Goal: Task Accomplishment & Management: Manage account settings

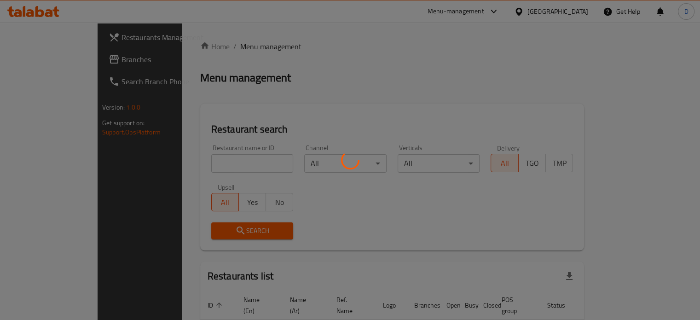
click at [192, 166] on div at bounding box center [350, 160] width 700 height 320
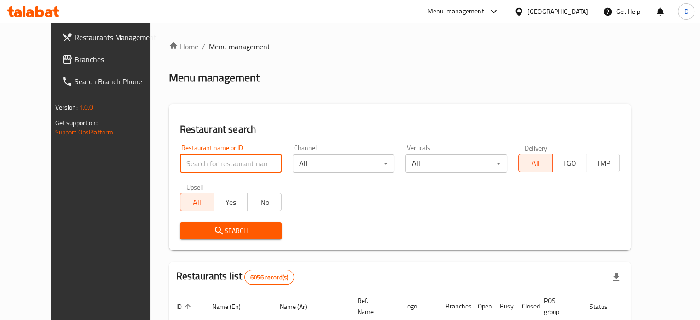
click at [181, 158] on input "search" at bounding box center [231, 163] width 102 height 18
type input "[PERSON_NAME]"
click button "Search" at bounding box center [231, 230] width 102 height 17
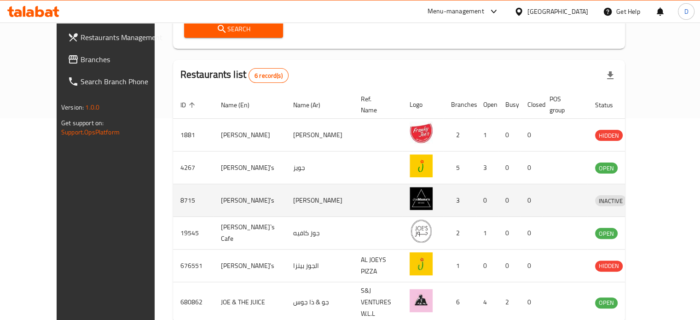
scroll to position [205, 0]
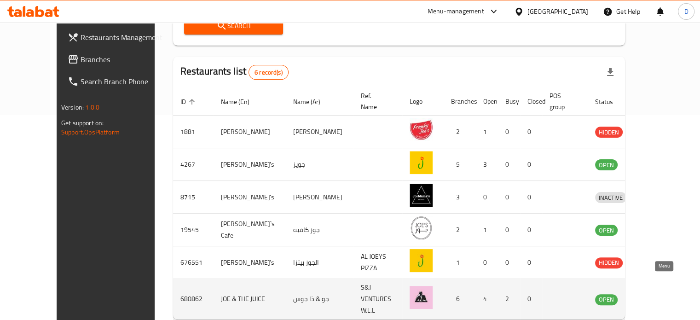
click at [656, 294] on icon "enhanced table" at bounding box center [650, 299] width 11 height 11
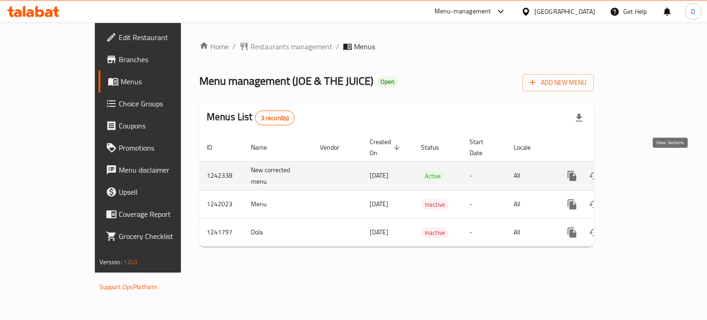
click at [644, 170] on icon "enhanced table" at bounding box center [638, 175] width 11 height 11
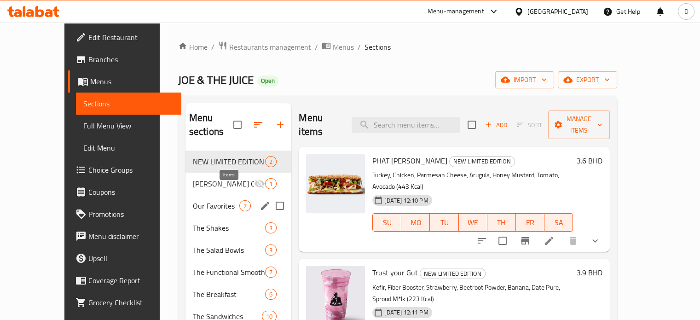
scroll to position [46, 0]
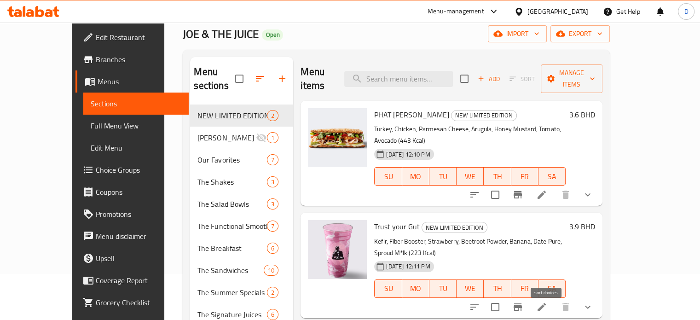
click at [480, 302] on icon "sort-choices" at bounding box center [474, 307] width 11 height 11
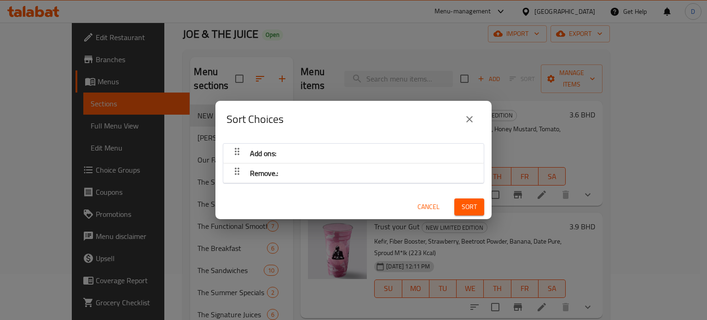
click at [288, 152] on div "Add ons:" at bounding box center [353, 153] width 251 height 22
click at [238, 151] on icon "button" at bounding box center [237, 151] width 5 height 7
click at [474, 116] on icon "close" at bounding box center [469, 119] width 11 height 11
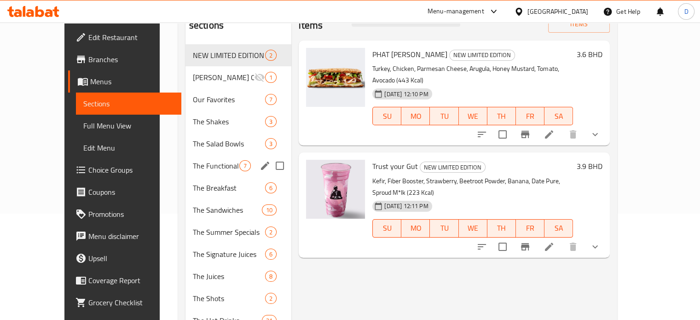
scroll to position [138, 0]
